Goal: Task Accomplishment & Management: Manage account settings

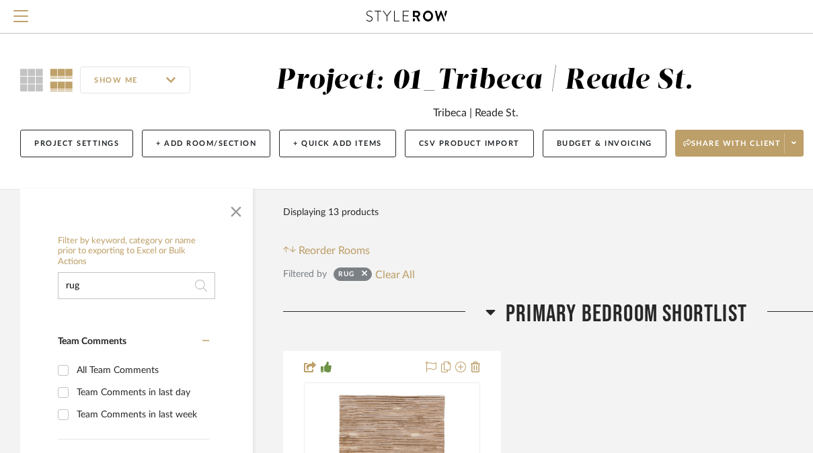
click at [118, 287] on input "rug" at bounding box center [136, 285] width 157 height 27
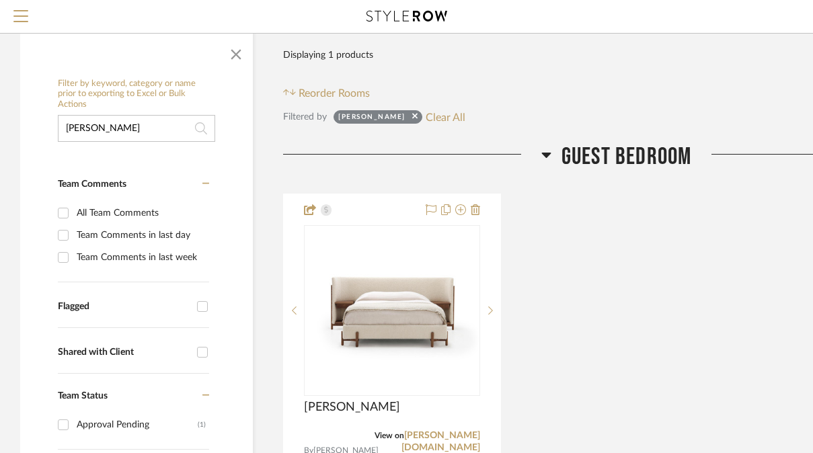
scroll to position [214, 0]
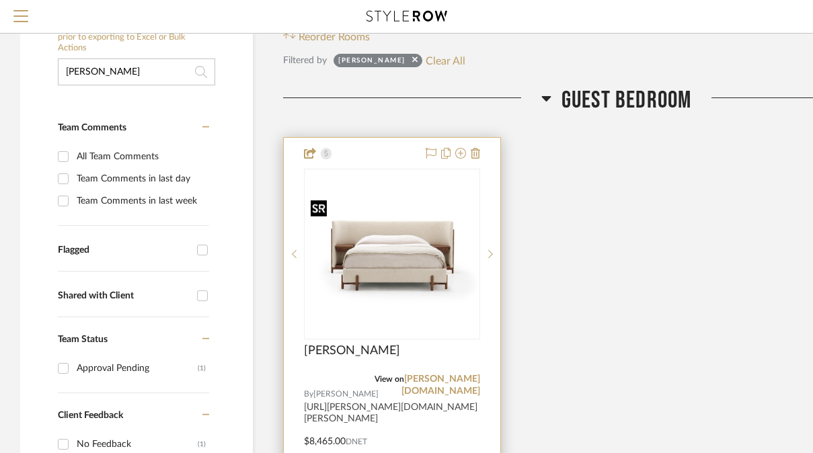
type input "[PERSON_NAME]"
click at [0, 0] on img at bounding box center [0, 0] width 0 height 0
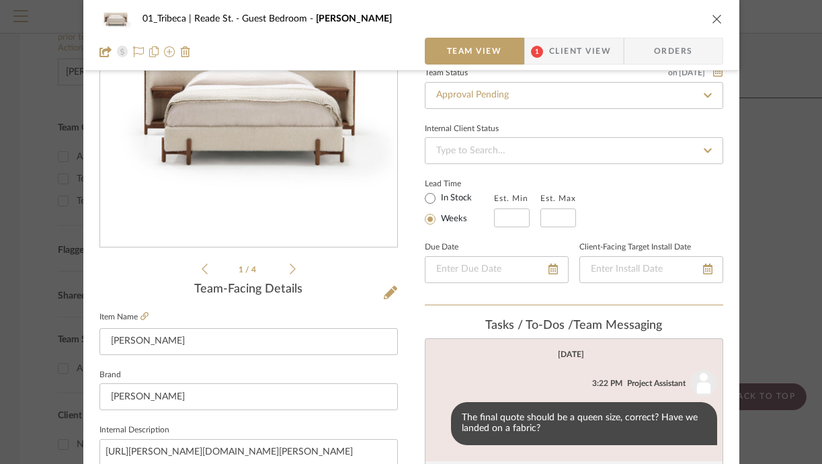
scroll to position [254, 0]
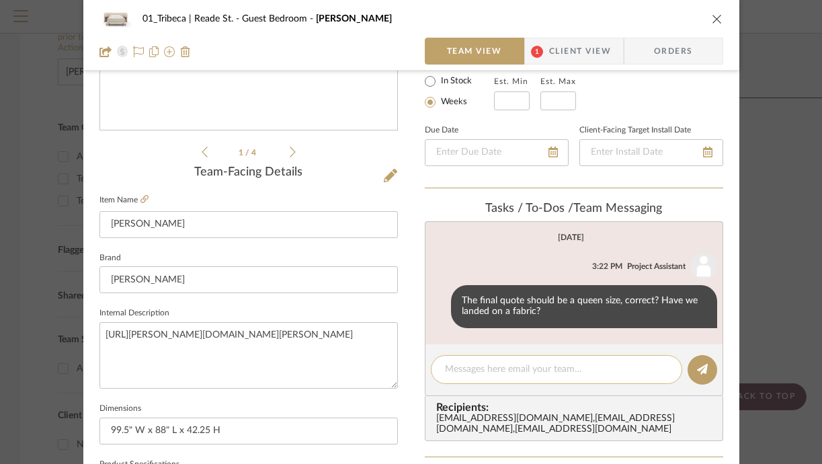
click at [461, 372] on textarea at bounding box center [556, 369] width 223 height 14
paste textarea "Lucy Antique Linen"
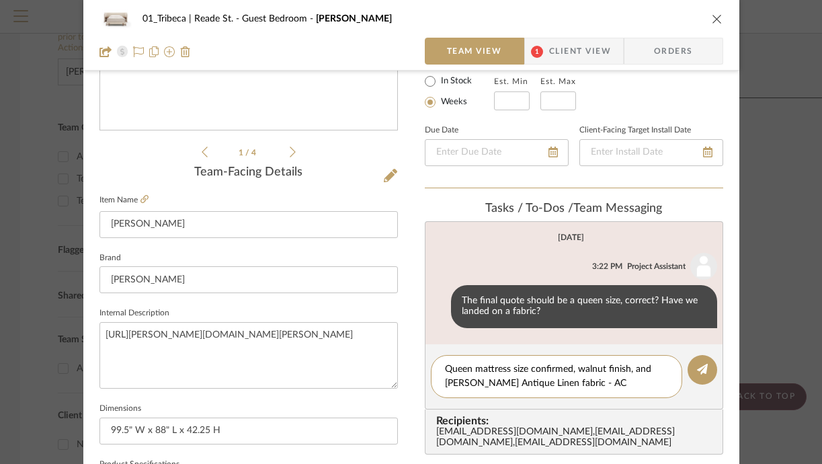
scroll to position [0, 0]
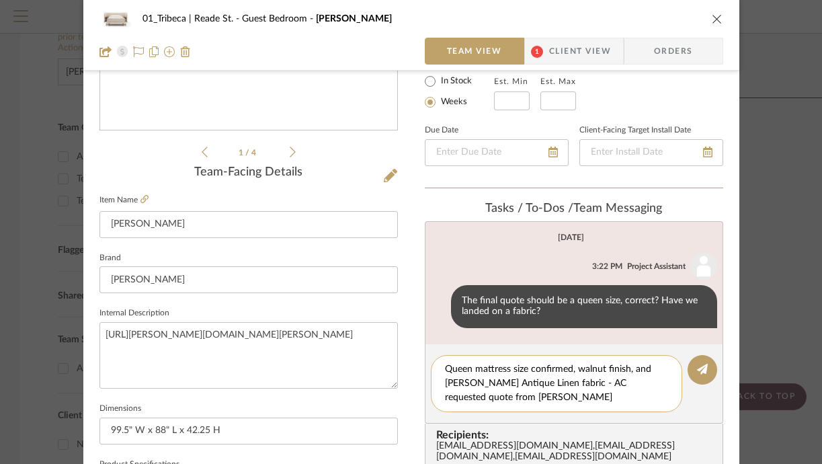
click at [568, 387] on textarea "Queen mattress size confirmed, walnut finish, and [PERSON_NAME] Antique Linen f…" at bounding box center [556, 383] width 223 height 42
type textarea "Queen mattress size confirmed, walnut finish, and [PERSON_NAME] Antique Linen f…"
click at [697, 368] on icon at bounding box center [702, 369] width 11 height 11
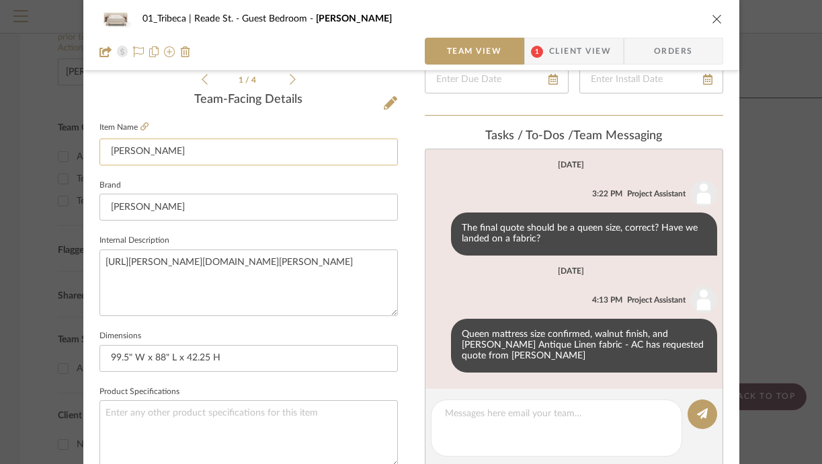
scroll to position [327, 0]
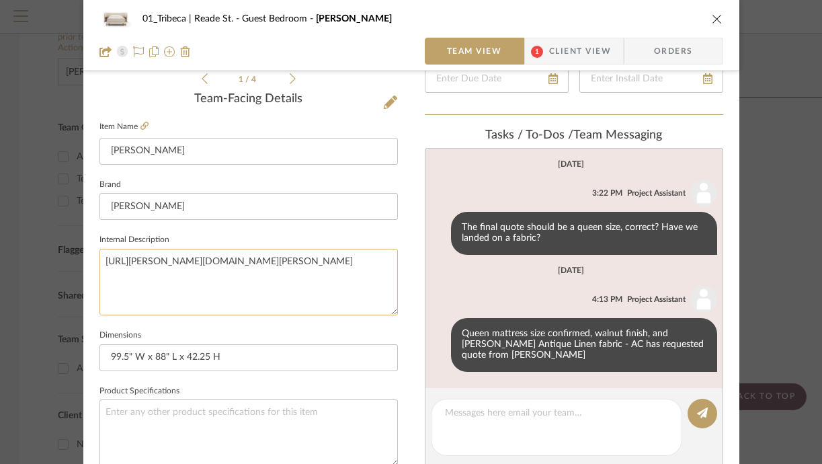
click at [223, 257] on textarea "[URL][PERSON_NAME][DOMAIN_NAME][PERSON_NAME]" at bounding box center [248, 282] width 298 height 67
click at [194, 264] on textarea "[URL][PERSON_NAME][DOMAIN_NAME][PERSON_NAME]" at bounding box center [248, 282] width 298 height 67
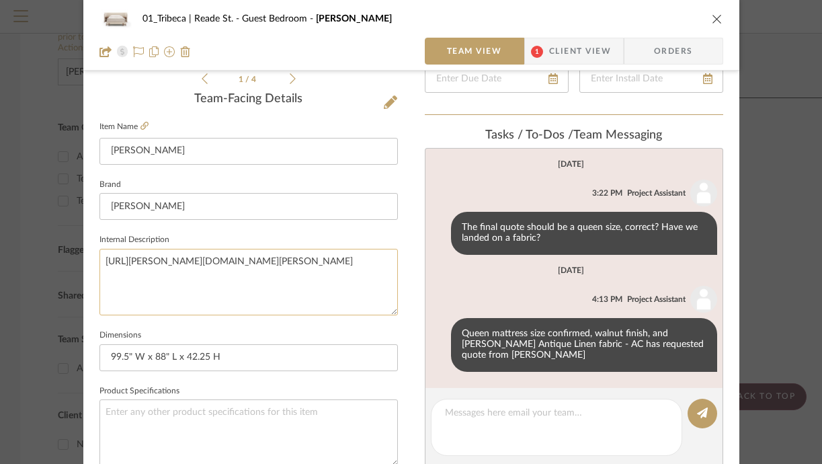
click at [194, 264] on textarea "[URL][PERSON_NAME][DOMAIN_NAME][PERSON_NAME]" at bounding box center [248, 282] width 298 height 67
click at [372, 269] on textarea "[URL][PERSON_NAME][DOMAIN_NAME][PERSON_NAME]" at bounding box center [248, 282] width 298 height 67
paste textarea "A blend of luxury and practicality, the [PERSON_NAME] Bed features an expansive…"
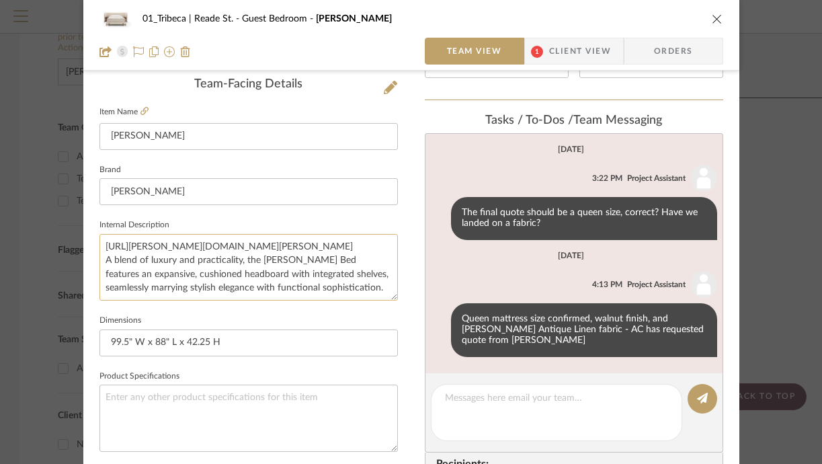
scroll to position [0, 0]
drag, startPoint x: 358, startPoint y: 245, endPoint x: 89, endPoint y: 242, distance: 269.5
click at [89, 242] on div "01_Tribeca | Reade St. Guest Bedroom [PERSON_NAME] Team View 1 Client View Orde…" at bounding box center [411, 288] width 656 height 1241
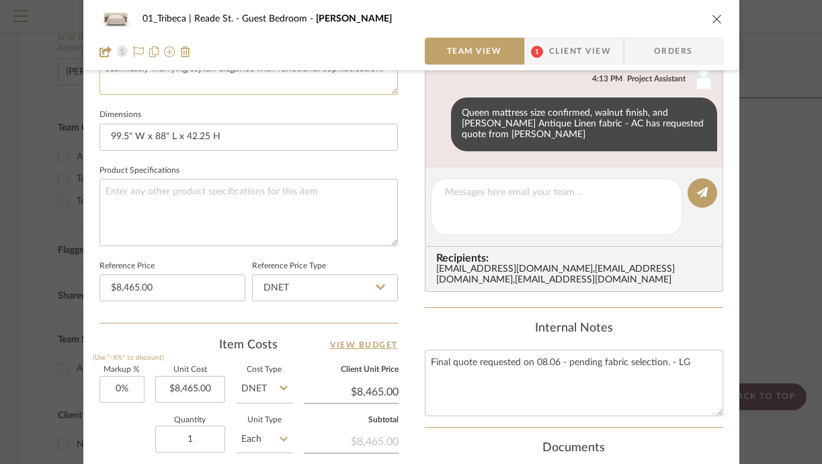
scroll to position [551, 0]
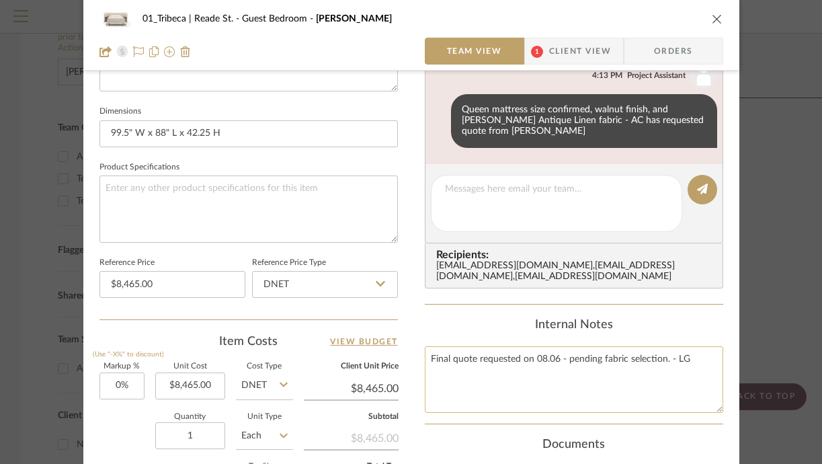
type textarea "A blend of luxury and practicality, the [PERSON_NAME] Bed features an expansive…"
click at [697, 361] on textarea "Final quote requested on 08.06 - pending fabric selection. - LG" at bounding box center [574, 379] width 298 height 67
paste textarea "[URL][PERSON_NAME][DOMAIN_NAME][PERSON_NAME]"
type textarea "Final quote requested on 08.06 - pending fabric selection. - LG [URL][PERSON_NA…"
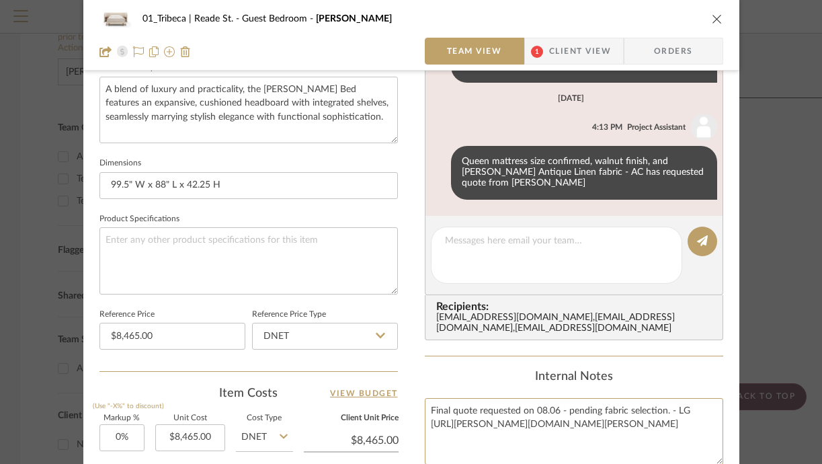
scroll to position [468, 0]
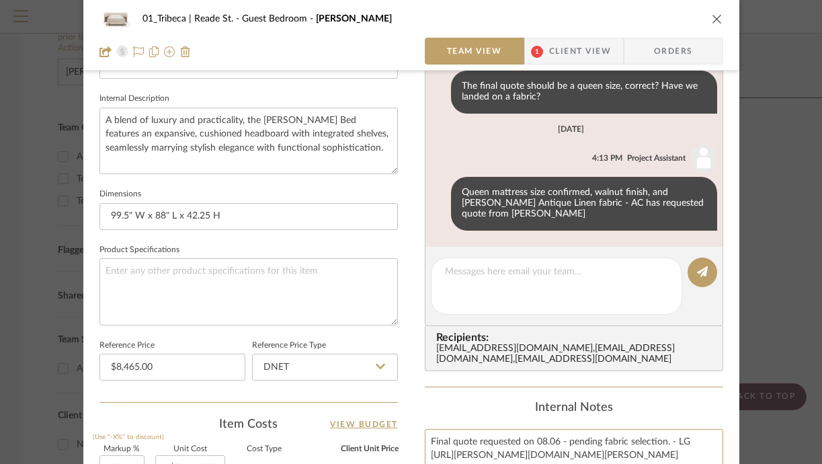
type textarea "Final quote requested on 08.06 - pending fabric selection. - LG [URL][PERSON_NA…"
click at [712, 18] on icon "close" at bounding box center [717, 18] width 11 height 11
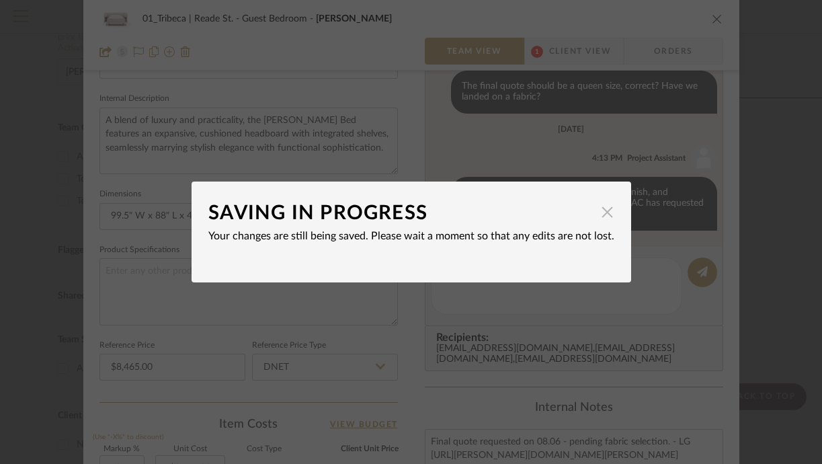
click at [595, 220] on span "button" at bounding box center [607, 211] width 27 height 27
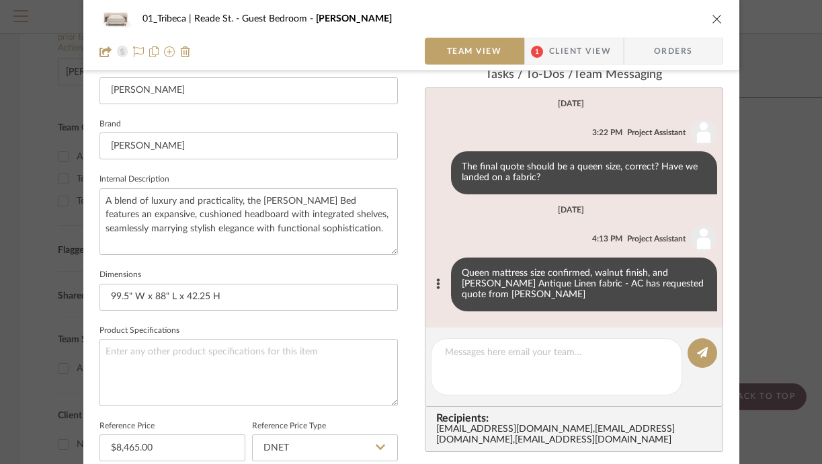
scroll to position [360, 0]
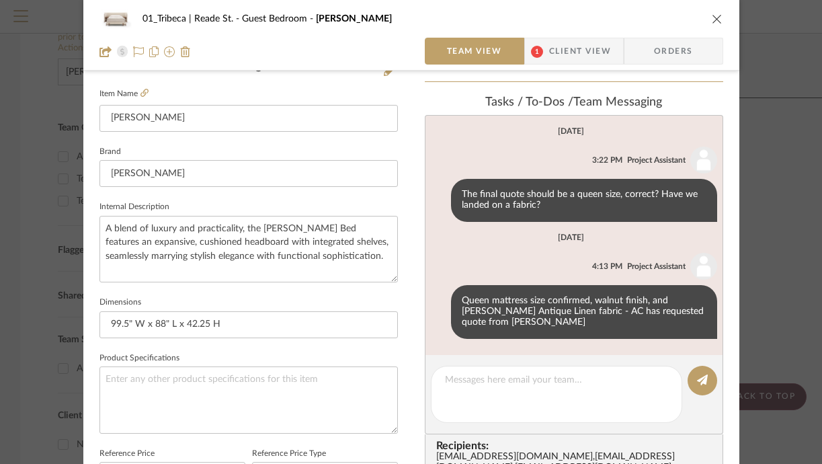
click at [405, 151] on div "01_Tribeca | Reade St. Guest Bedroom [PERSON_NAME] Team View 1 Client View Orde…" at bounding box center [411, 270] width 656 height 1241
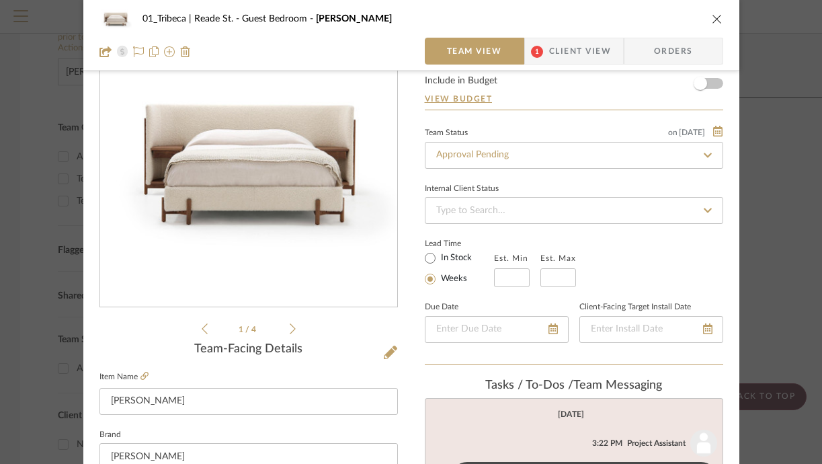
scroll to position [0, 0]
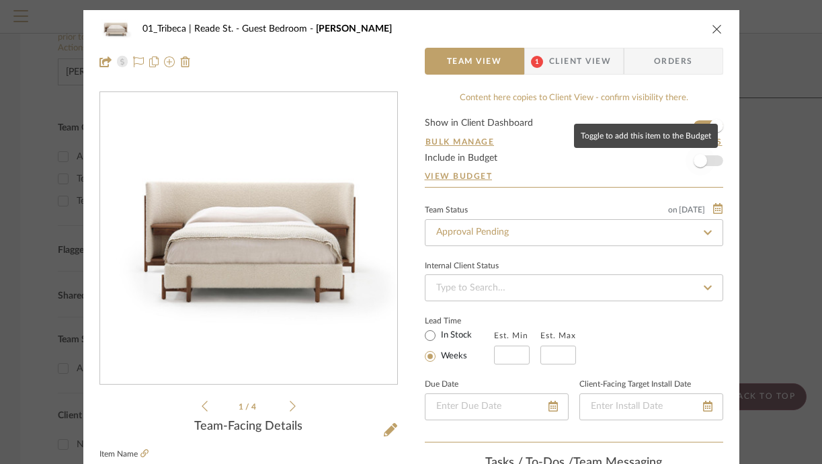
click at [706, 157] on span "button" at bounding box center [700, 161] width 30 height 30
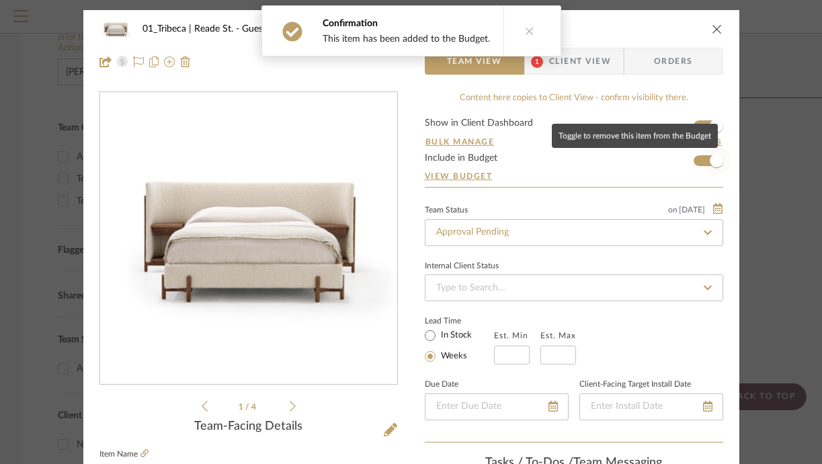
click at [702, 161] on span "button" at bounding box center [717, 161] width 30 height 30
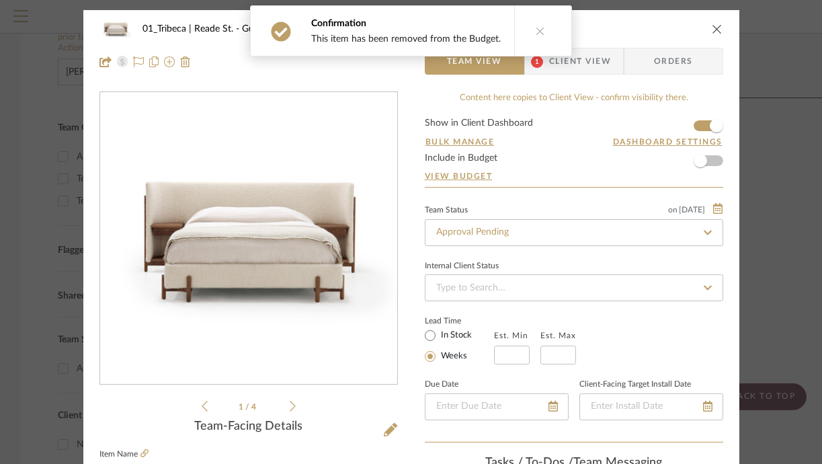
click at [712, 30] on icon "close" at bounding box center [717, 29] width 11 height 11
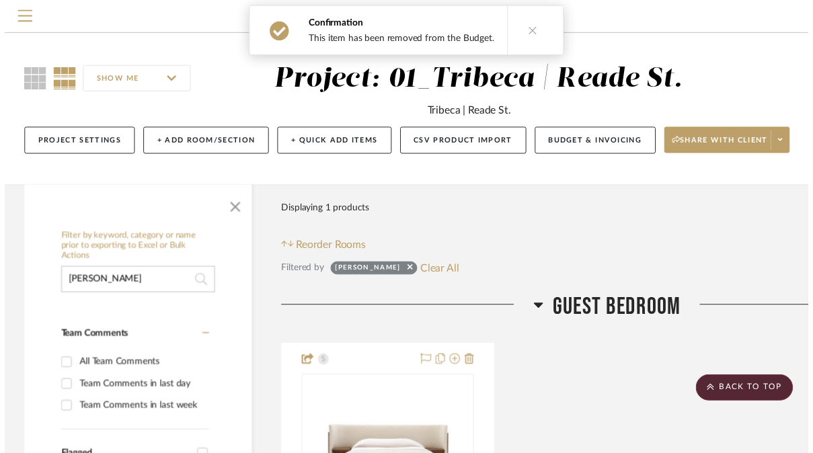
scroll to position [214, 0]
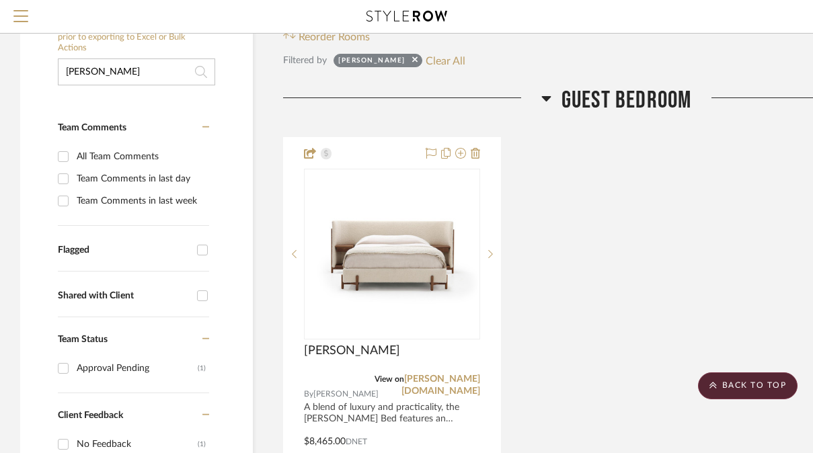
click at [135, 73] on input "[PERSON_NAME]" at bounding box center [136, 71] width 157 height 27
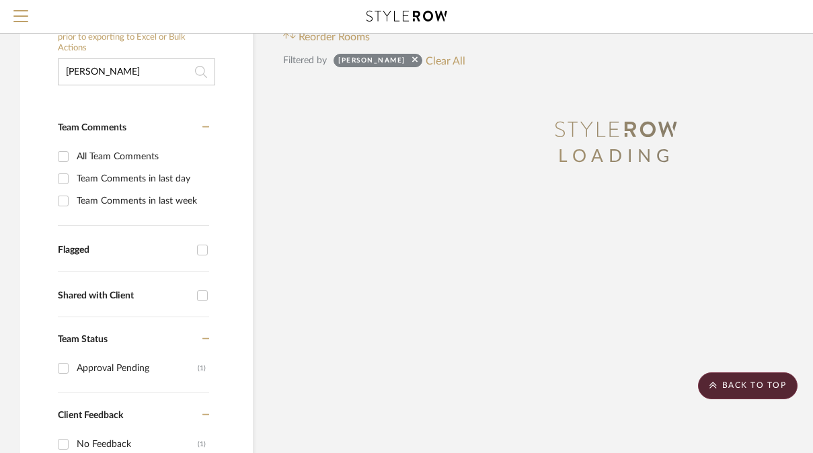
scroll to position [235, 0]
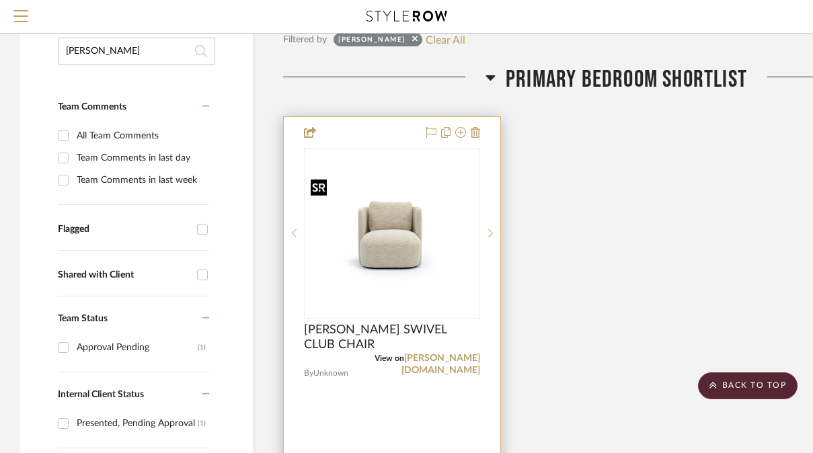
type input "[PERSON_NAME]"
click at [346, 260] on img "0" at bounding box center [391, 232] width 173 height 119
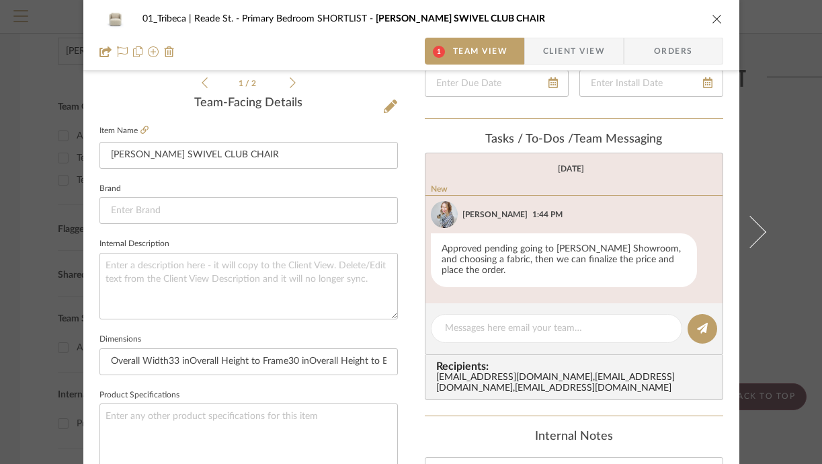
scroll to position [333, 0]
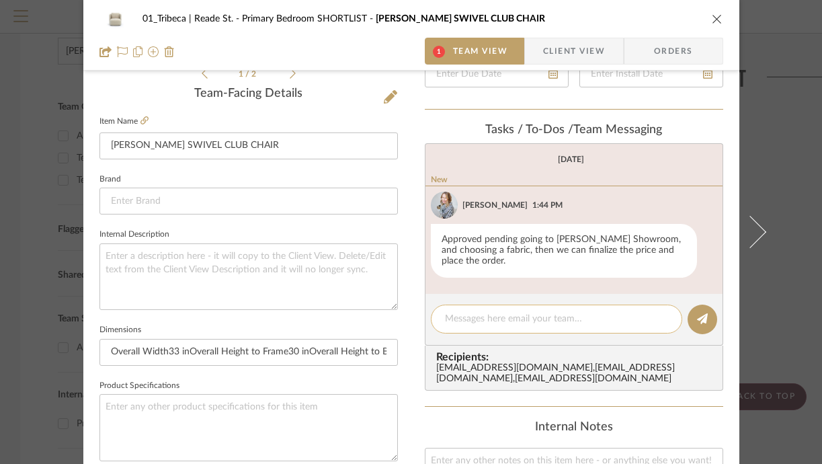
click at [465, 322] on textarea at bounding box center [556, 319] width 223 height 14
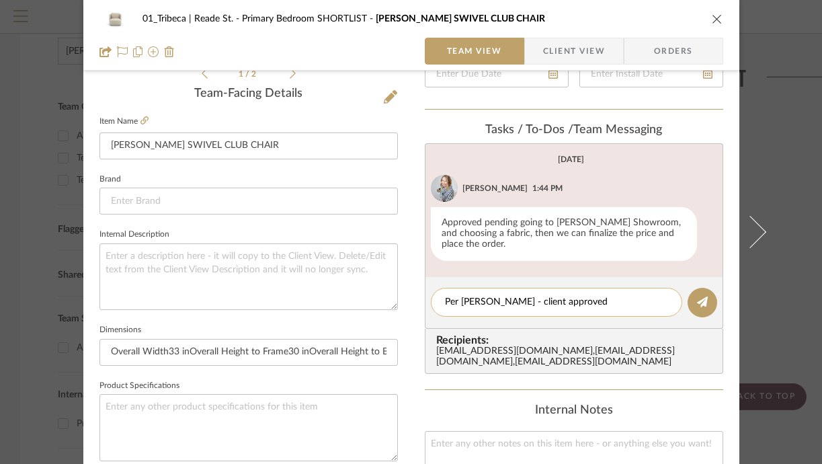
paste textarea "[PERSON_NAME]"
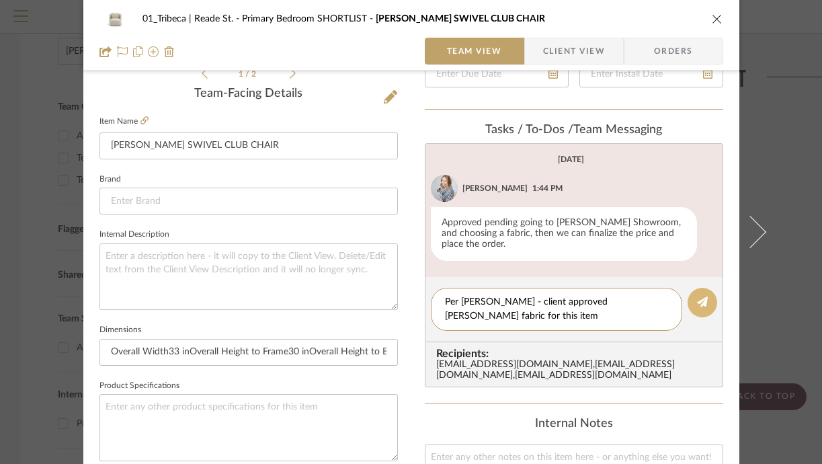
type textarea "Per [PERSON_NAME] - client approved [PERSON_NAME] fabric for this item"
click at [694, 294] on button at bounding box center [703, 303] width 30 height 30
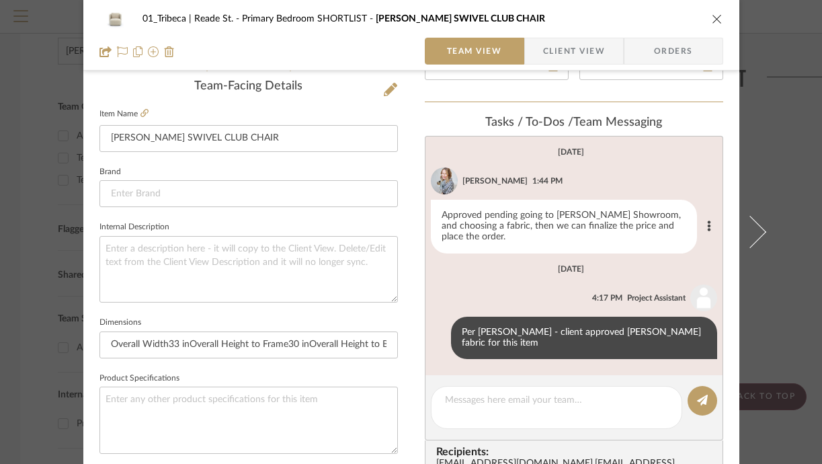
scroll to position [341, 0]
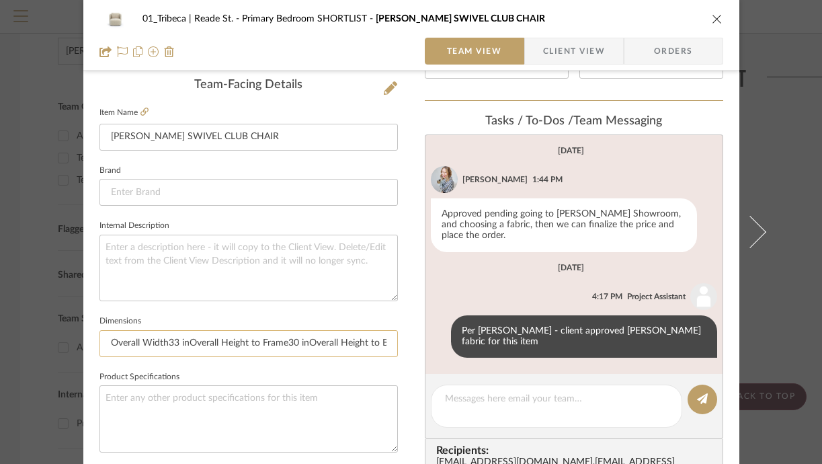
click at [161, 342] on input "Overall Width33 inOverall Height to Frame30 inOverall Height to Back Pillow33 i…" at bounding box center [248, 343] width 298 height 27
click at [186, 342] on input "Overall Width 33 inOverall Height to Frame30 inOverall Height to Back Pillow33 …" at bounding box center [248, 343] width 298 height 27
click at [290, 341] on input "Overall Width 33 in Overall Height to Frame30 inOverall Height to Back Pillow33…" at bounding box center [248, 343] width 298 height 27
click at [311, 343] on input "Overall Width 33 in Overall Height to Frame 30 inOverall Height to Back Pillow3…" at bounding box center [248, 343] width 298 height 27
click at [190, 340] on input "Overall Width 33 in Overall Height to Frame 30 in Overall Height to Back Pillow…" at bounding box center [248, 343] width 298 height 27
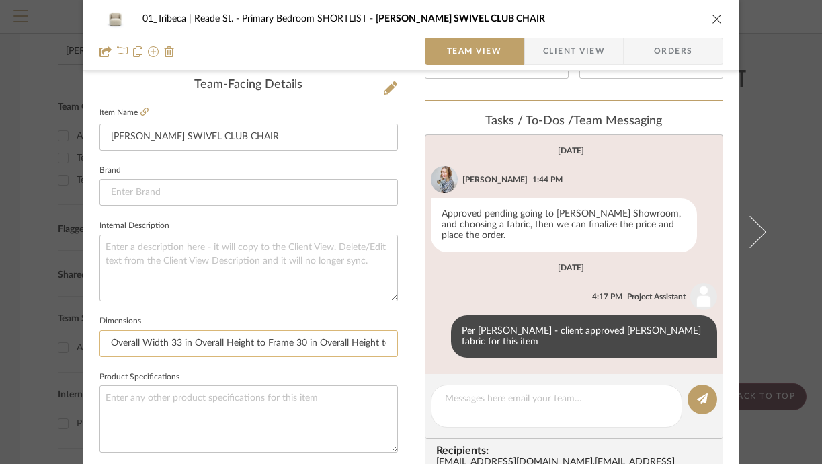
click at [163, 338] on input "Overall Width 33 in Overall Height to Frame 30 in Overall Height to Back Pillow…" at bounding box center [248, 343] width 298 height 27
click at [192, 337] on input "Overall Width: 33 in Overall Height to Frame 30 in Overall Height to Back Pillo…" at bounding box center [248, 343] width 298 height 27
click at [119, 344] on input "Overall Width: 33 in ; Overall Height to Frame 30 in Overall Height to Back Pil…" at bounding box center [248, 343] width 298 height 27
click at [186, 341] on input "Width: 33 in ; Overall Height to Frame 30 in Overall Height to Back Pillow33 in…" at bounding box center [248, 343] width 298 height 27
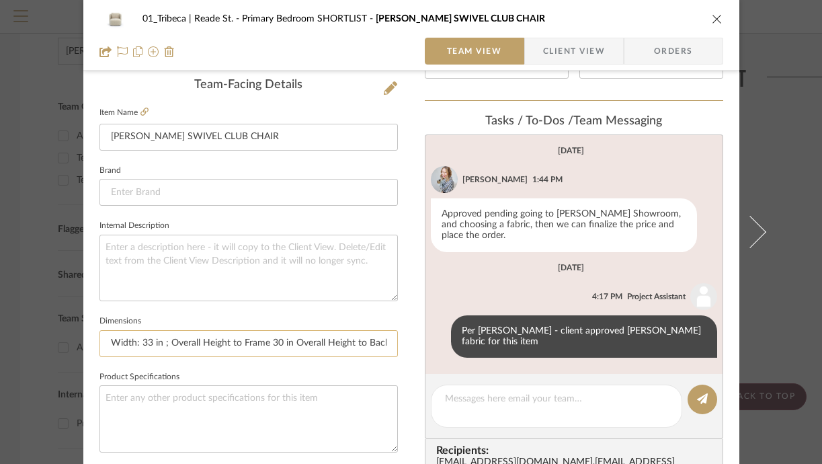
click at [186, 341] on input "Width: 33 in ; Overall Height to Frame 30 in Overall Height to Back Pillow33 in…" at bounding box center [248, 343] width 298 height 27
click at [234, 346] on input "Width: 33 in ; Height to Frame 30 in Overall Height to Back Pillow33 inOverall …" at bounding box center [248, 343] width 298 height 27
click at [233, 343] on input "Width: 33 in ; Height to Frame 30 in Overall Height to Back Pillow33 inOverall …" at bounding box center [248, 343] width 298 height 27
click at [258, 343] on input "Width: 33 in ; Height to Frame: 30 in Overall Height to Back Pillow33 inOverall…" at bounding box center [248, 343] width 298 height 27
click at [283, 342] on input "Width: 33 in ; Height to Frame: 30 in; Overall Height to Back Pillow33 inOveral…" at bounding box center [248, 343] width 298 height 27
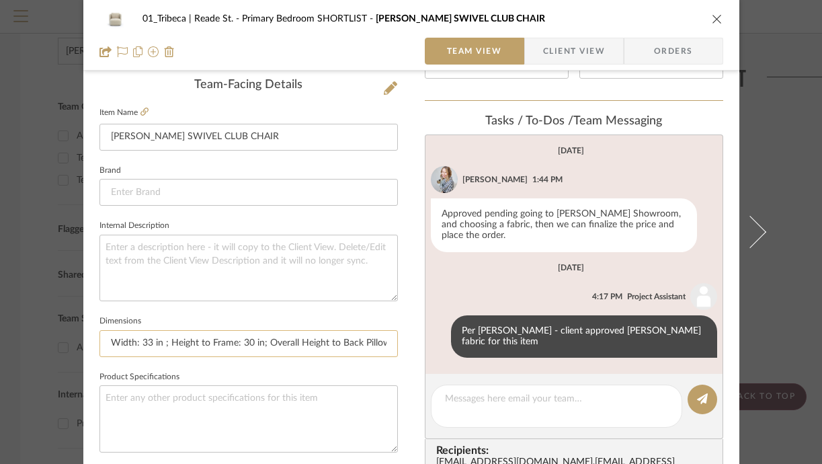
click at [283, 342] on input "Width: 33 in ; Height to Frame: 30 in; Overall Height to Back Pillow33 inOveral…" at bounding box center [248, 343] width 298 height 27
click at [351, 342] on input "Width: 33 in ; Height to Frame: 30 in; Height to Back Pillow33 inOverall Depth3…" at bounding box center [248, 343] width 298 height 27
click at [376, 339] on input "Width: 33 in ; Height to Frame: 30 in; Height to Back Pillow: 33 inOverall Dept…" at bounding box center [248, 343] width 298 height 27
click at [245, 338] on input "Width: 33 in ; Height to Frame: 30 in; Height to Back Pillow: 33 in; Overall De…" at bounding box center [248, 343] width 298 height 27
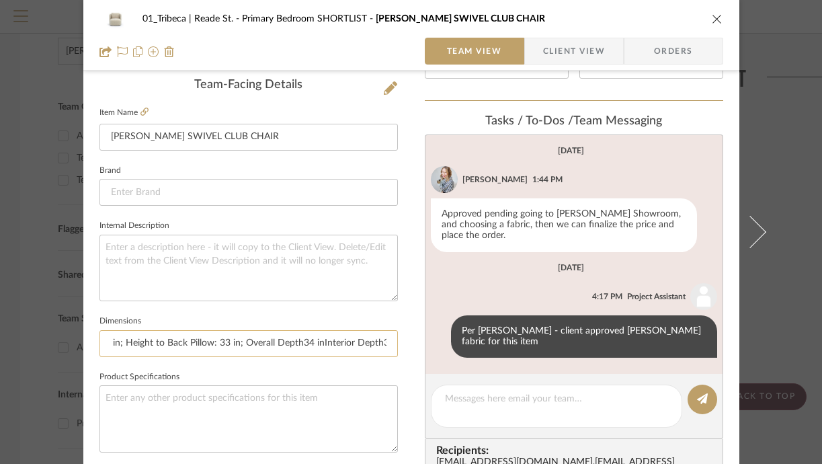
click at [245, 338] on input "Width: 33 in ; Height to Frame: 30 in; Height to Back Pillow: 33 in; Overall De…" at bounding box center [248, 343] width 298 height 27
click at [264, 345] on input "Width: 33 in ; Height to Frame: 30 in; Height to Back Pillow: 33 in; Depth34 in…" at bounding box center [248, 343] width 298 height 27
click at [290, 339] on input "Width: 33 in ; Height to Frame: 30 in; Height to Back Pillow: 33 in; Depth: 34 …" at bounding box center [248, 343] width 298 height 27
click at [287, 338] on input "Width: 33 in ; Height to Frame: 30 in; Height to Back Pillow: 33 in; Depth: 34 …" at bounding box center [248, 343] width 298 height 27
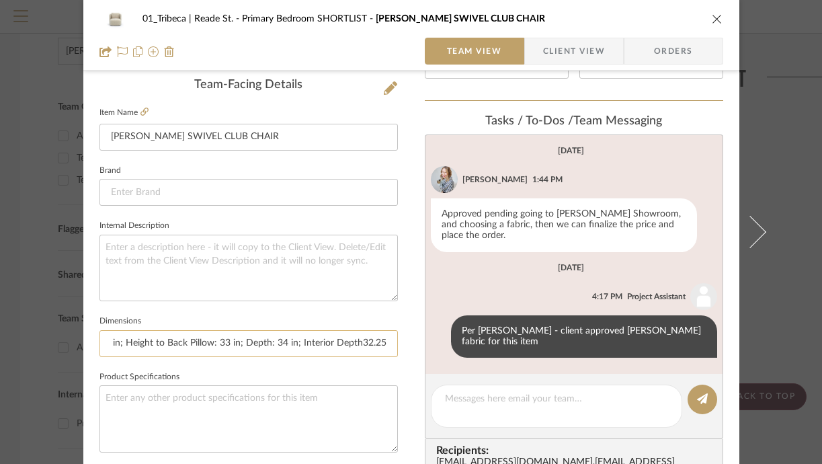
click at [353, 343] on input "Width: 33 in ; Height to Frame: 30 in; Height to Back Pillow: 33 in; Depth: 34 …" at bounding box center [248, 343] width 298 height 27
click at [272, 343] on input "Width: 33 in ; Height to Frame: 30 in; Height to Back Pillow: 33 in; Depth: 34 …" at bounding box center [248, 343] width 298 height 27
click at [323, 341] on input "Width: 33 in ; Height to Frame: 30 in; Height to Back Pillow: 33 in; Depth: 34 …" at bounding box center [248, 343] width 298 height 27
click at [348, 339] on input "Width: 33 in ; Height to Frame: 30 in; Height to Back Pillow: 33 in; Depth: 34 …" at bounding box center [248, 343] width 298 height 27
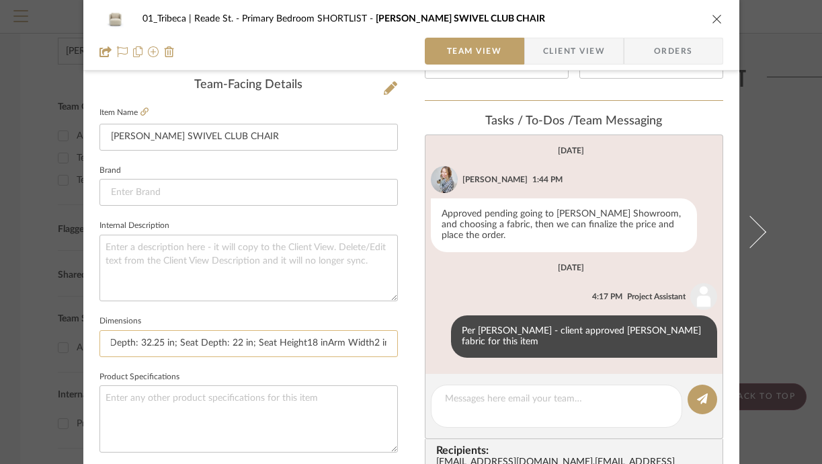
scroll to position [0, 416]
click at [247, 343] on input "Width: 33 in ; Height to Frame: 30 in; Height to Back Pillow: 33 in; Depth: 34 …" at bounding box center [248, 343] width 298 height 27
click at [273, 338] on input "Width: 33 in ; Height to Frame: 30 in; Height to Back Pillow: 33 in; Depth: 34 …" at bounding box center [248, 343] width 298 height 27
click at [316, 342] on input "Width: 33 in ; Height to Frame: 30 in; Height to Back Pillow: 33 in; Depth: 34 …" at bounding box center [248, 343] width 298 height 27
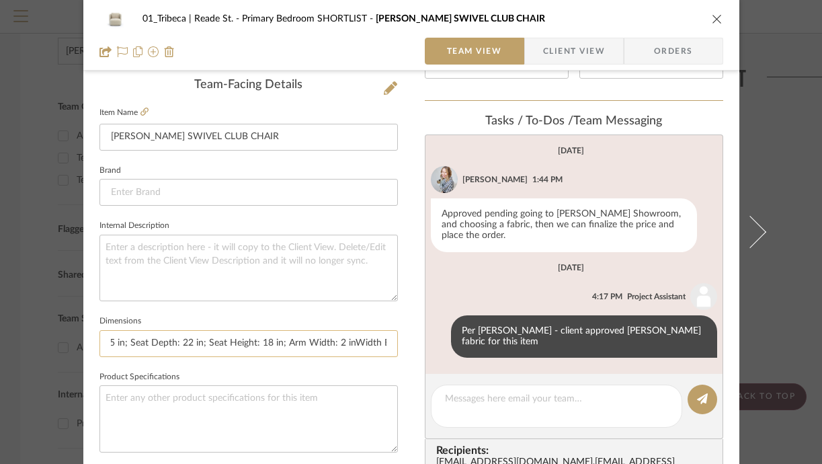
click at [341, 344] on input "Width: 33 in ; Height to Frame: 30 in; Height to Back Pillow: 33 in; Depth: 34 …" at bounding box center [248, 343] width 298 height 27
click at [286, 340] on input "Width: 33 in ; Height to Frame: 30 in; Height to Back Pillow: 33 in; Depth: 34 …" at bounding box center [248, 343] width 298 height 27
click at [288, 339] on input "Width: 33 in ; Height to Frame: 30 in; Height to Back Pillow: 33 in; Depth: 34 …" at bounding box center [248, 343] width 298 height 27
click at [304, 345] on input "Width: 33 in ; Height to Frame: 30 in; Height to Back Pillow: 33 in; Depth: 34 …" at bounding box center [248, 343] width 298 height 27
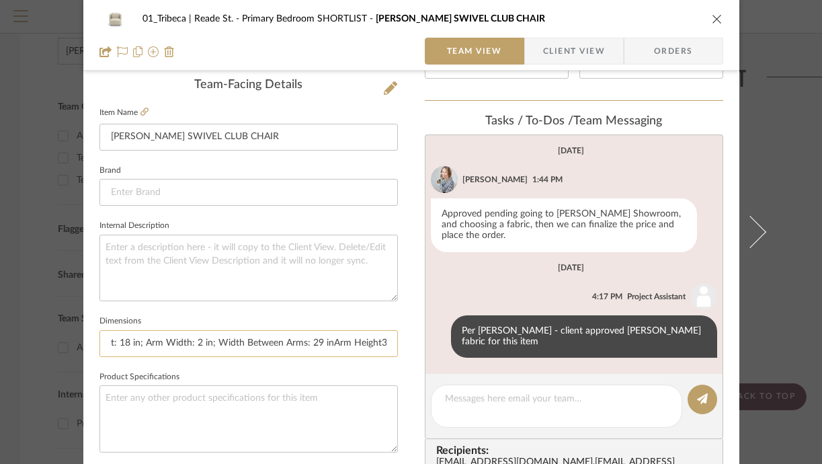
click at [315, 340] on input "Width: 33 in ; Height to Frame: 30 in; Height to Back Pillow: 33 in; Depth: 34 …" at bounding box center [248, 343] width 298 height 27
click at [281, 337] on input "Width: 33 in ; Height to Frame: 30 in; Height to Back Pillow: 33 in; Depth: 34 …" at bounding box center [248, 343] width 298 height 27
click at [309, 343] on input "Width: 33 in ; Height to Frame: 30 in; Height to Back Pillow: 33 in; Depth: 34 …" at bounding box center [248, 343] width 298 height 27
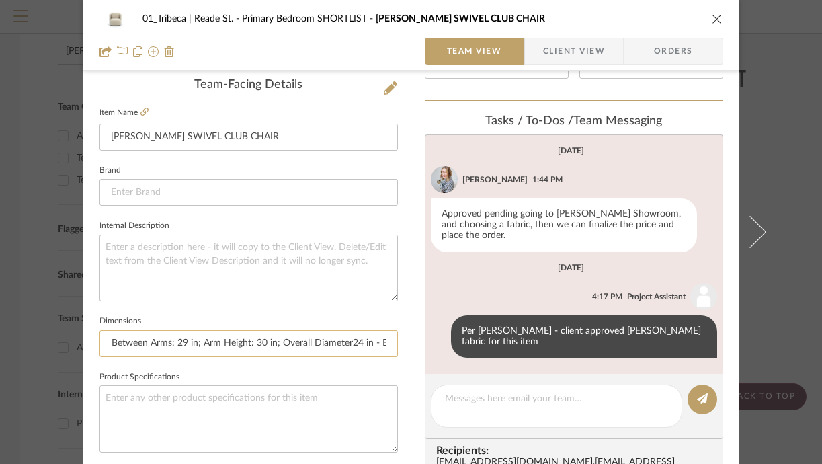
click at [276, 339] on input "Width: 33 in ; Height to Frame: 30 in; Height to Back Pillow: 33 in; Depth: 34 …" at bounding box center [248, 343] width 298 height 27
click at [335, 339] on input "Width: 33 in ; Height to Frame: 30 in; Height to Back Pillow: 33 in; Depth: 34 …" at bounding box center [248, 343] width 298 height 27
type input "Width: 33 in ; Height to Frame: 30 in; Height to Back Pillow: 33 in; Depth: 34 …"
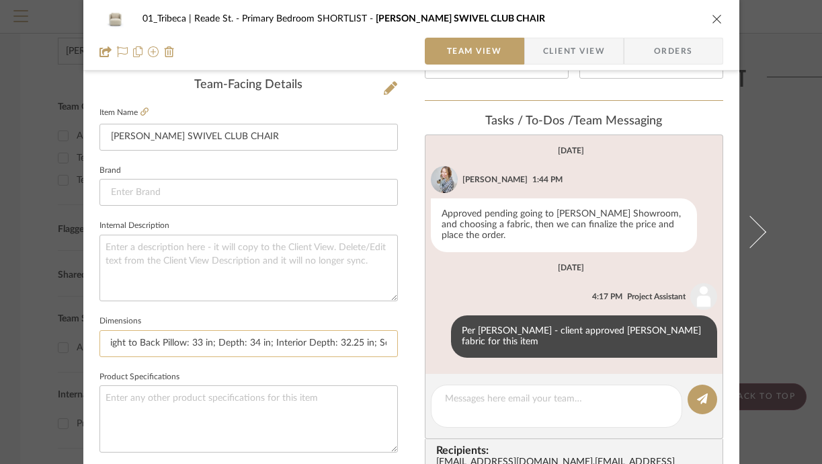
scroll to position [0, 0]
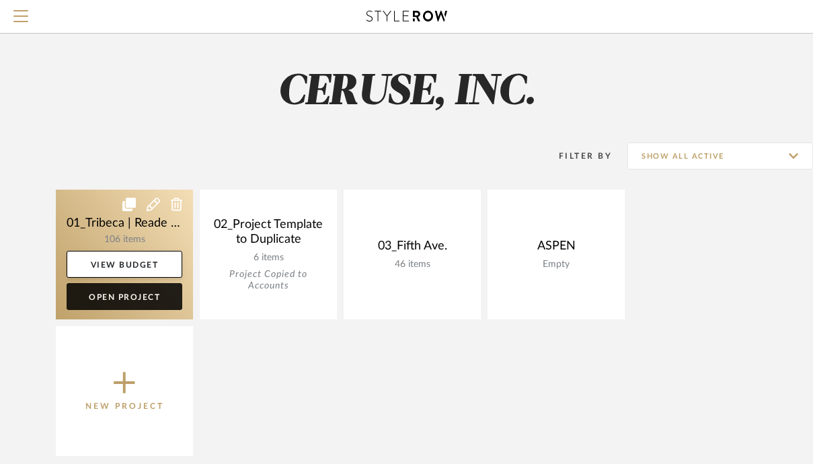
click at [118, 288] on link "Open Project" at bounding box center [125, 296] width 116 height 27
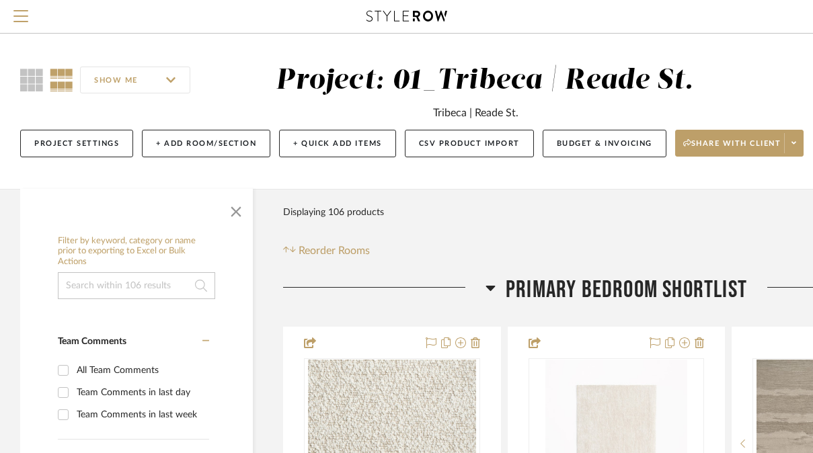
click at [118, 288] on input at bounding box center [136, 285] width 157 height 27
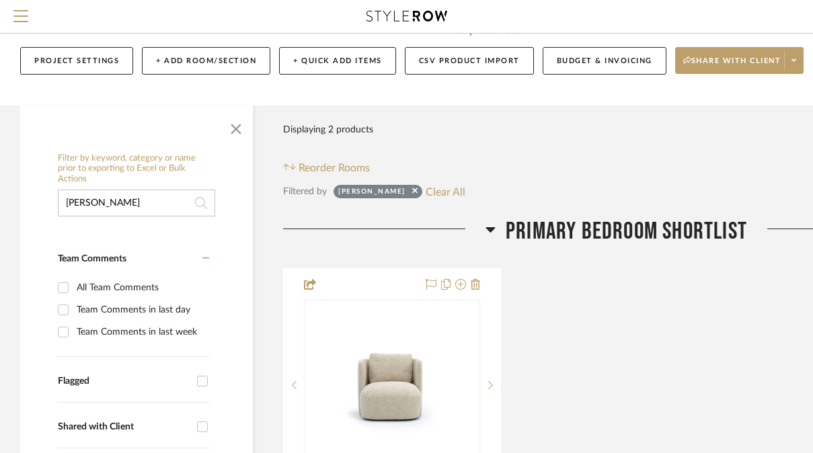
scroll to position [155, 0]
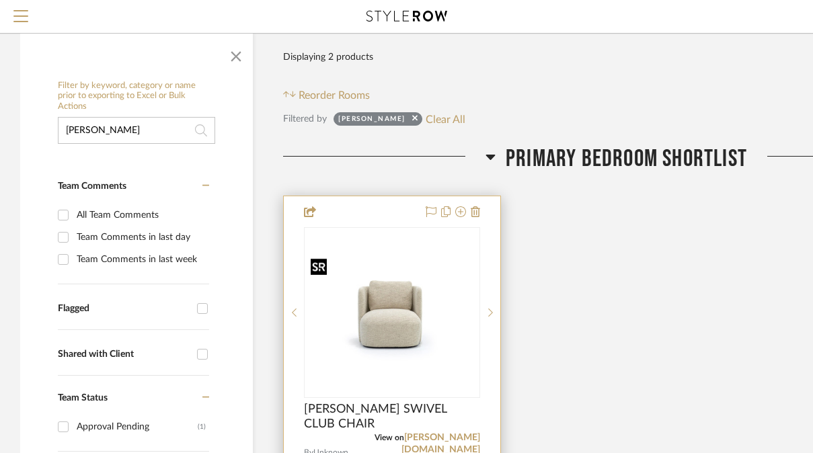
type input "[PERSON_NAME]"
click at [0, 0] on img at bounding box center [0, 0] width 0 height 0
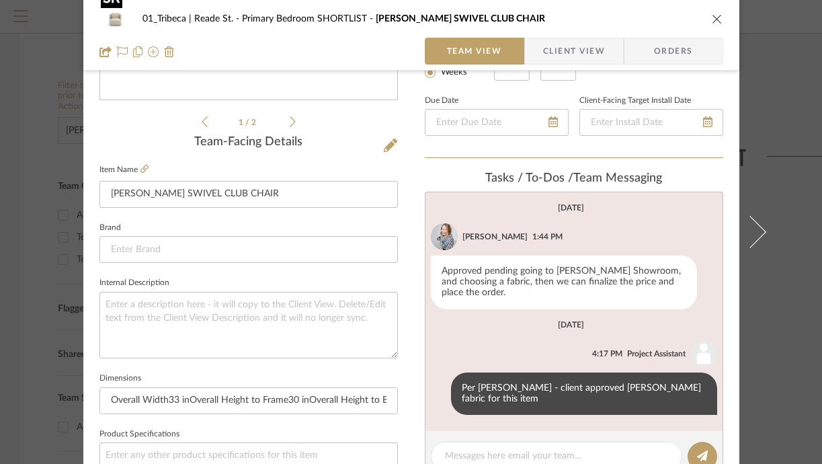
scroll to position [309, 0]
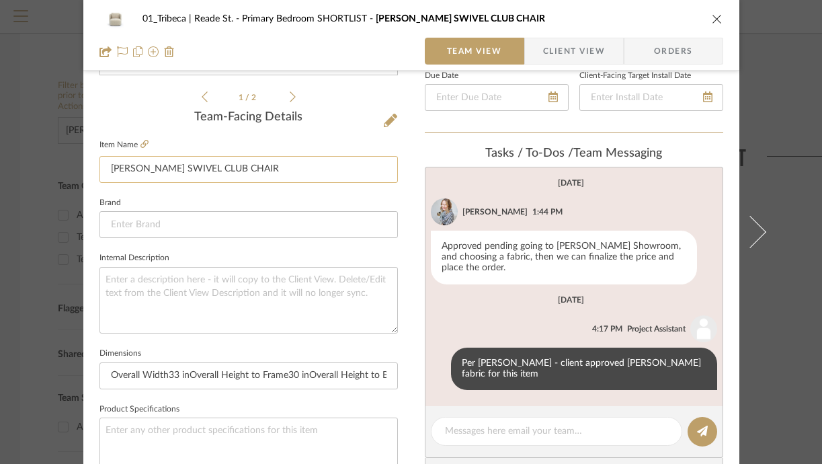
click at [124, 167] on input "[PERSON_NAME] SWIVEL CLUB CHAIR" at bounding box center [248, 169] width 298 height 27
click at [150, 173] on input "Hudson SWIVEL CLUB CHAIR" at bounding box center [248, 169] width 298 height 27
click at [175, 175] on input "Hudson Swivel CLUB CHAIR" at bounding box center [248, 169] width 298 height 27
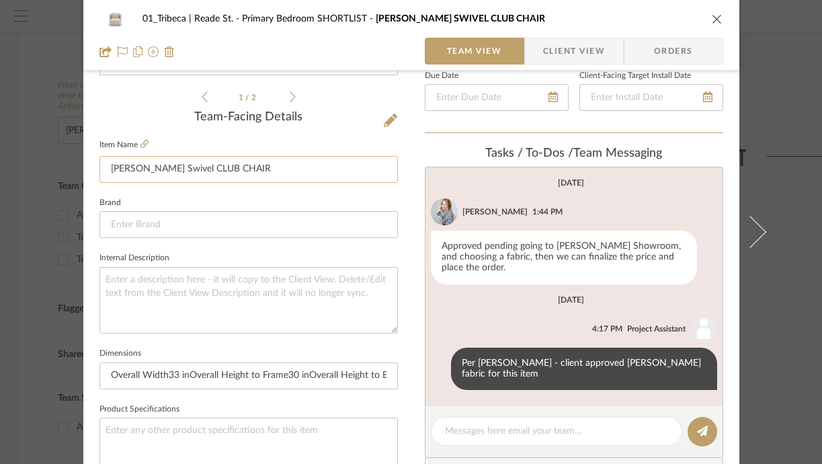
click at [175, 175] on input "Hudson Swivel CLUB CHAIR" at bounding box center [248, 169] width 298 height 27
click at [186, 168] on input "Hudson Swivel CLUB CHAIR" at bounding box center [248, 169] width 298 height 27
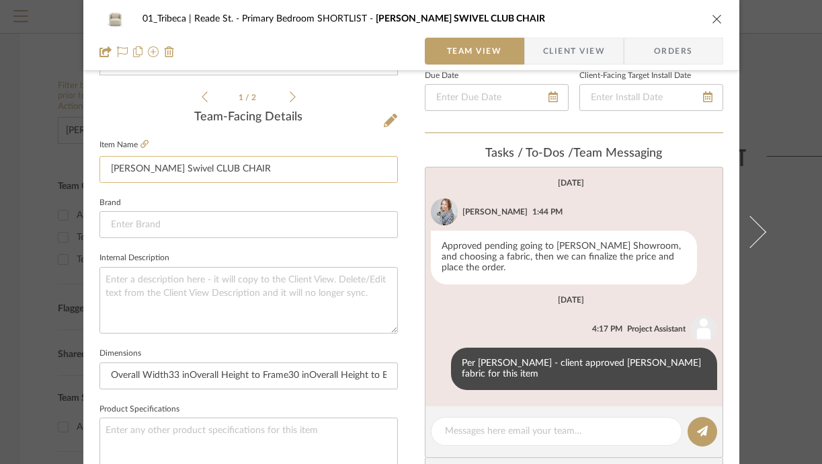
click at [186, 168] on input "Hudson Swivel CLUB CHAIR" at bounding box center [248, 169] width 298 height 27
click at [177, 169] on input "Hudson Swivel CLUB CHAIR" at bounding box center [248, 169] width 298 height 27
click at [206, 169] on input "Hudson Swivel Club CHAIR" at bounding box center [248, 169] width 298 height 27
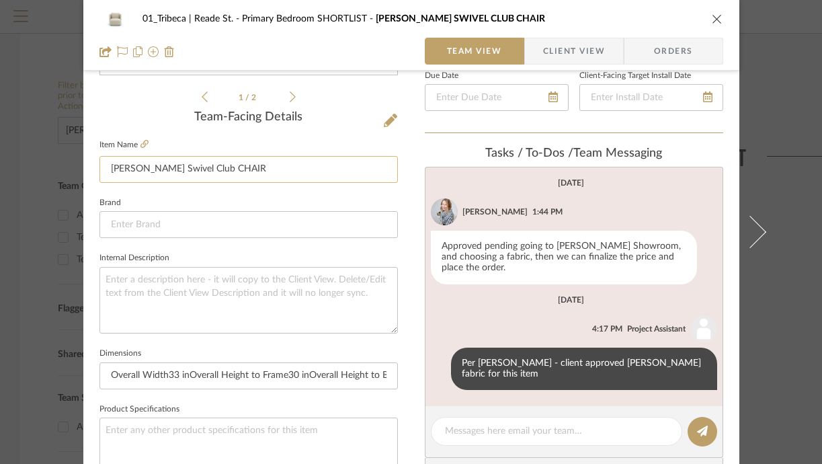
click at [206, 169] on input "Hudson Swivel Club CHAIR" at bounding box center [248, 169] width 298 height 27
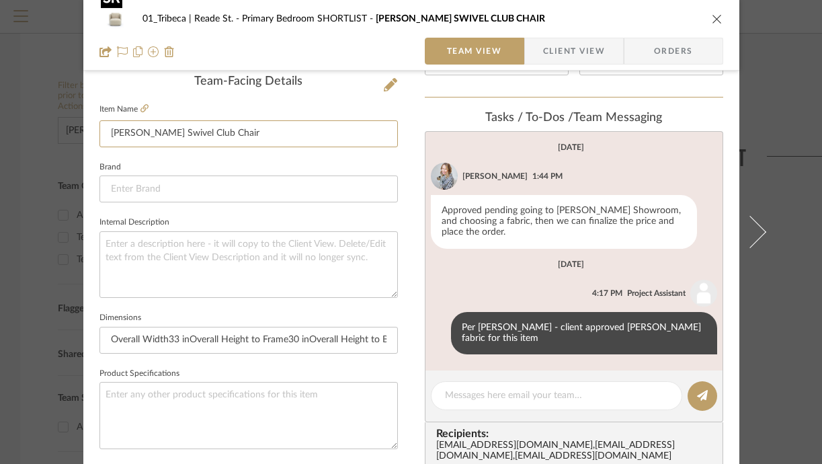
scroll to position [354, 0]
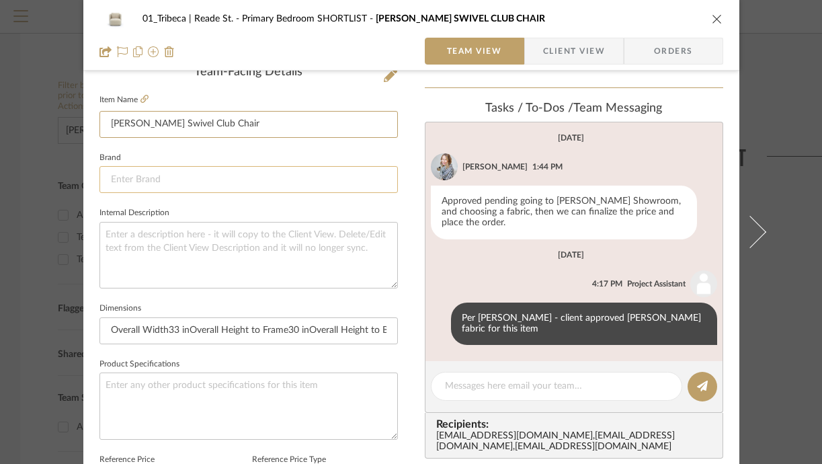
type input "Hudson Swivel Club Chair"
click at [179, 177] on input at bounding box center [248, 179] width 298 height 27
type input "Vere"
type input "l"
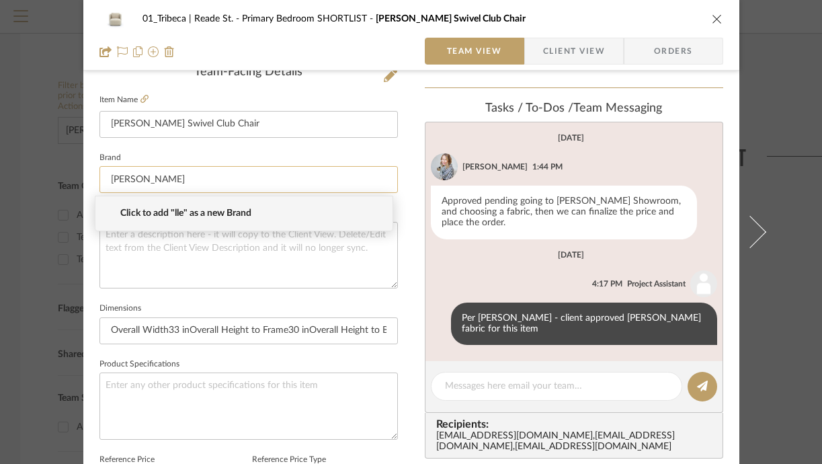
click at [189, 178] on input "[PERSON_NAME]" at bounding box center [248, 179] width 298 height 27
type input "[PERSON_NAME]"
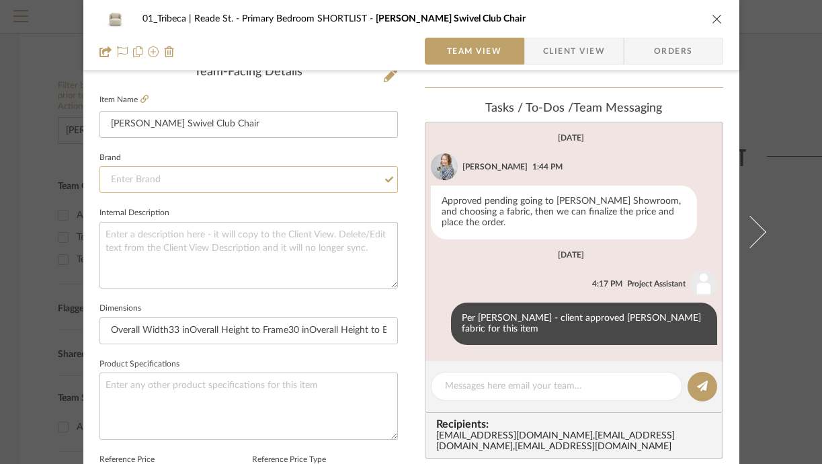
click at [161, 188] on input at bounding box center [248, 179] width 298 height 27
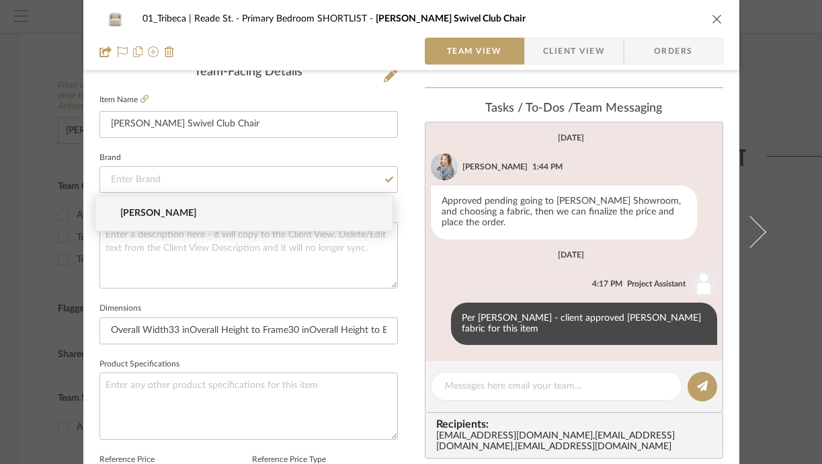
click at [138, 206] on mat-option "[PERSON_NAME]" at bounding box center [243, 213] width 297 height 34
type input "[PERSON_NAME]"
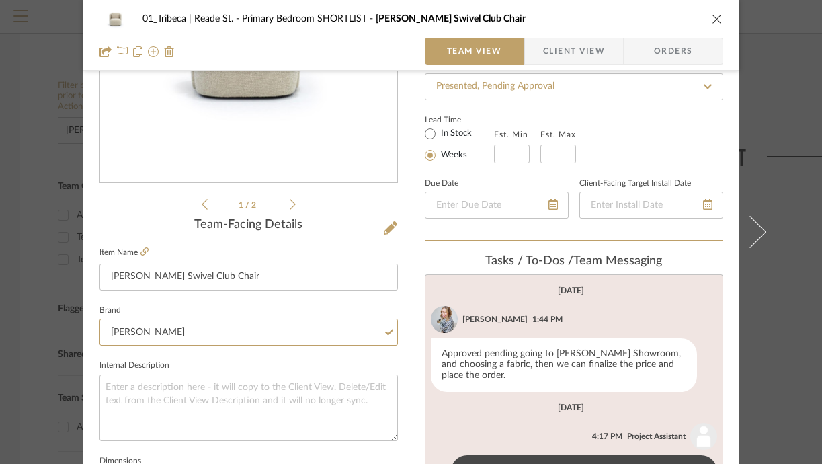
scroll to position [194, 0]
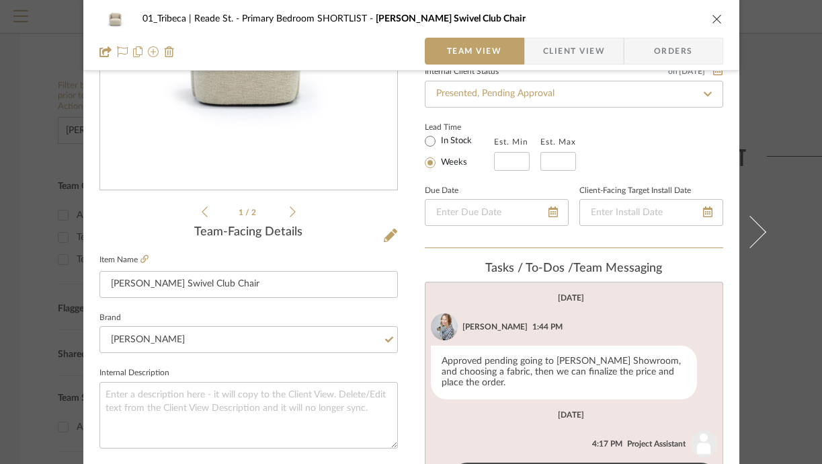
click at [405, 206] on div "01_Tribeca | Reade St. Primary Bedroom SHORTLIST Hudson Swivel Club Chair Team …" at bounding box center [411, 436] width 656 height 1241
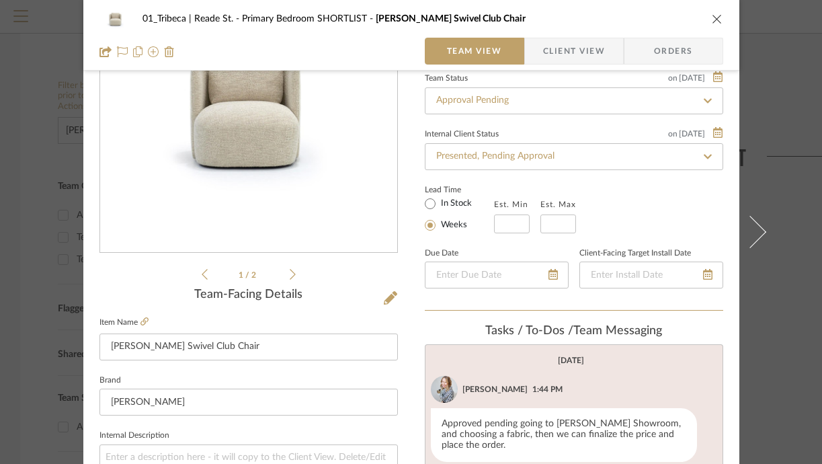
scroll to position [112, 0]
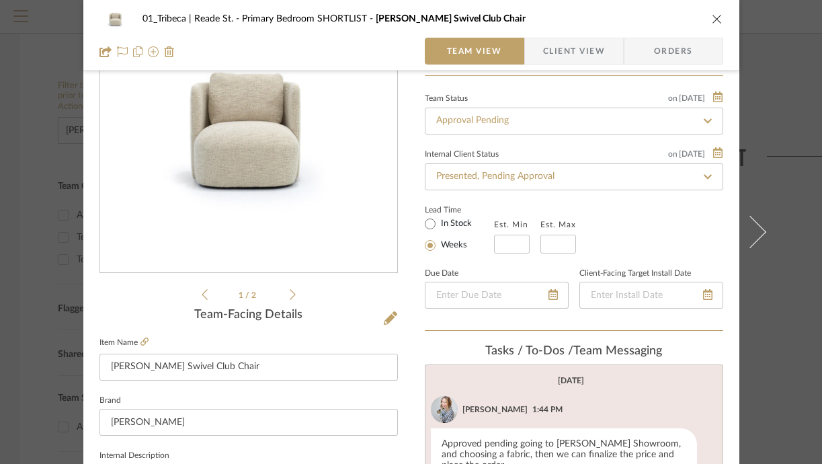
click at [714, 13] on icon "close" at bounding box center [717, 18] width 11 height 11
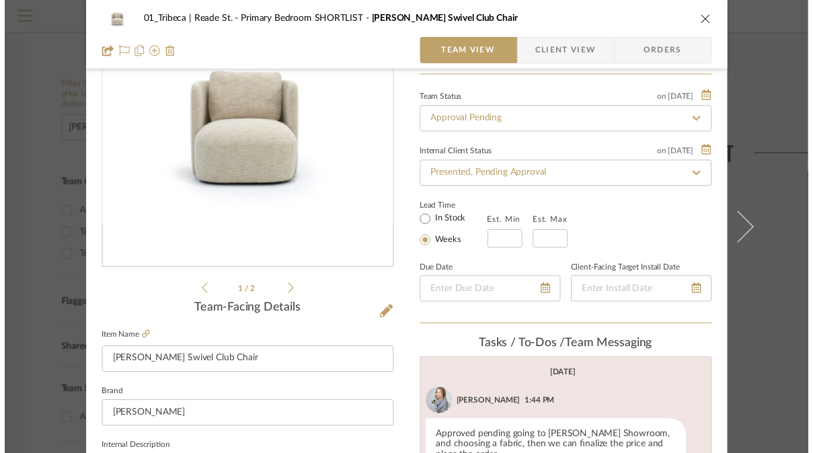
scroll to position [155, 0]
